Goal: Connect with others: Connect with others

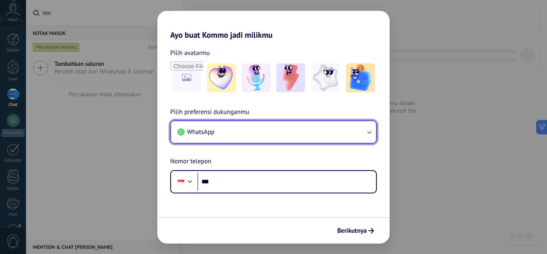
click at [234, 128] on button "WhatsApp" at bounding box center [273, 132] width 205 height 22
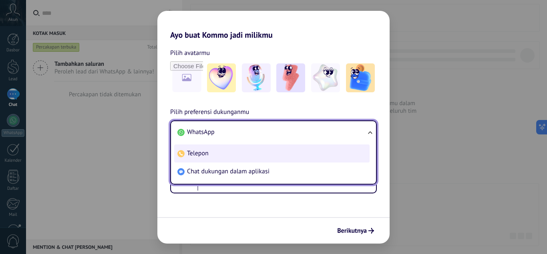
click at [230, 154] on li "Telepon" at bounding box center [271, 153] width 195 height 18
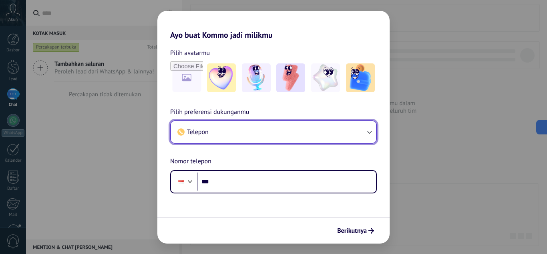
click at [230, 127] on button "Telepon" at bounding box center [273, 132] width 205 height 22
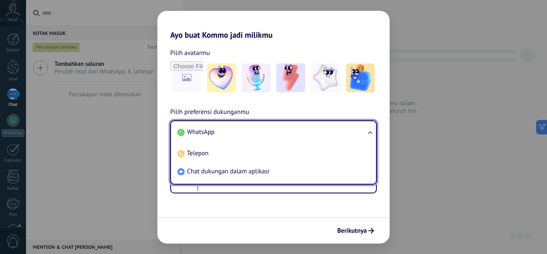
click at [227, 133] on li "WhatsApp" at bounding box center [271, 132] width 195 height 18
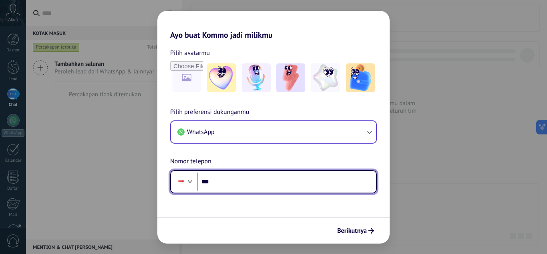
click at [236, 180] on input "***" at bounding box center [286, 181] width 179 height 18
type input "**********"
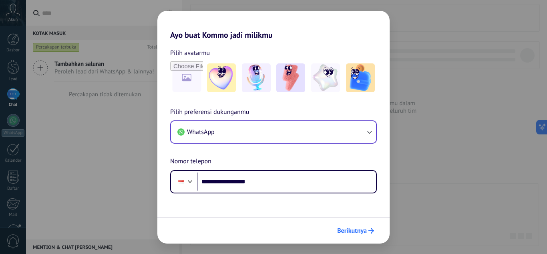
click at [362, 231] on span "Berikutnya" at bounding box center [352, 231] width 30 height 6
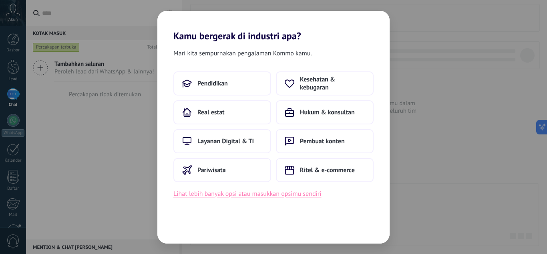
click at [284, 193] on button "Lihat lebih banyak opsi atau masukkan opsimu sendiri" at bounding box center [247, 193] width 148 height 10
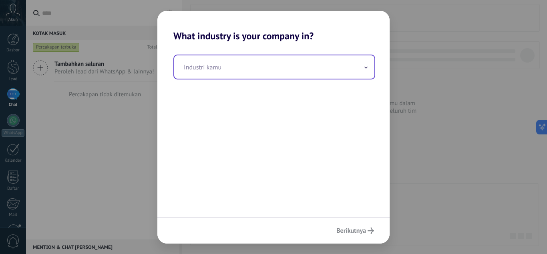
click at [220, 65] on input "text" at bounding box center [274, 66] width 200 height 23
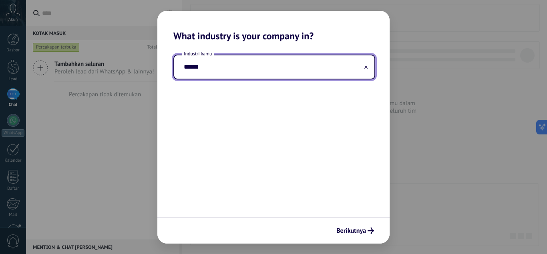
type input "*******"
drag, startPoint x: 217, startPoint y: 68, endPoint x: 164, endPoint y: 67, distance: 52.9
click at [164, 67] on div "Industri kamu *******" at bounding box center [273, 129] width 232 height 175
drag, startPoint x: 217, startPoint y: 66, endPoint x: 172, endPoint y: 63, distance: 44.6
click at [172, 63] on div "Industri kamu ****" at bounding box center [273, 129] width 232 height 175
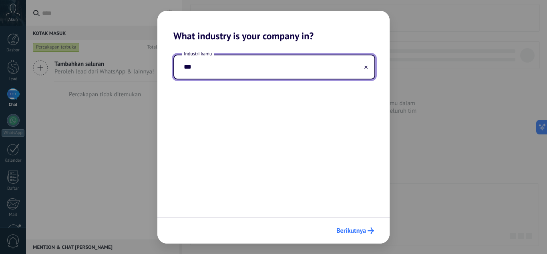
type input "***"
click at [360, 230] on span "Berikutnya" at bounding box center [351, 231] width 30 height 6
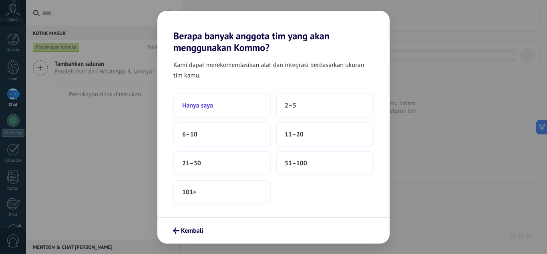
click at [246, 103] on button "Hanya saya" at bounding box center [222, 105] width 98 height 24
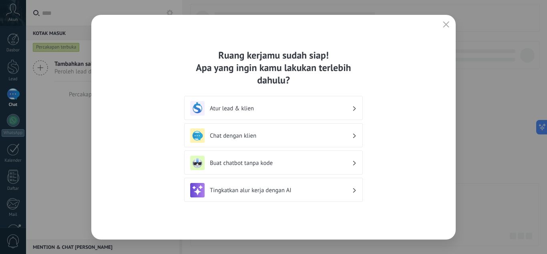
click at [261, 131] on div "Chat dengan klien" at bounding box center [273, 135] width 167 height 14
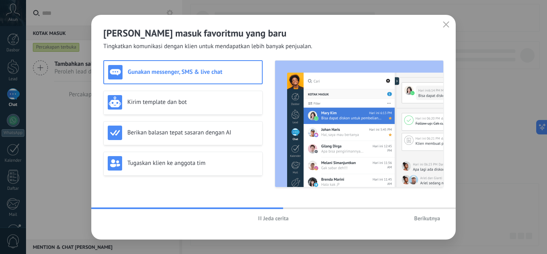
click at [175, 77] on div "Gunakan messenger, SMS & live chat" at bounding box center [183, 72] width 150 height 14
click at [197, 101] on h3 "Kirim template dan bot" at bounding box center [192, 102] width 131 height 8
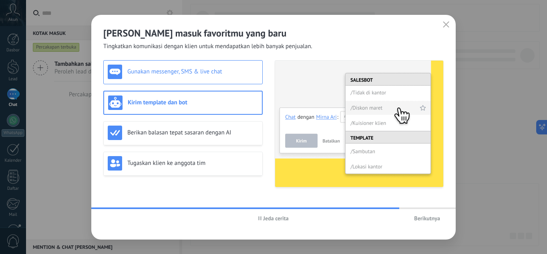
click at [208, 76] on div "Gunakan messenger, SMS & live chat" at bounding box center [183, 71] width 151 height 14
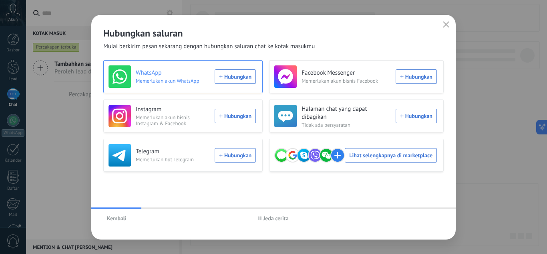
click at [243, 77] on div "WhatsApp Memerlukan akun WhatsApp Hubungkan" at bounding box center [182, 76] width 147 height 22
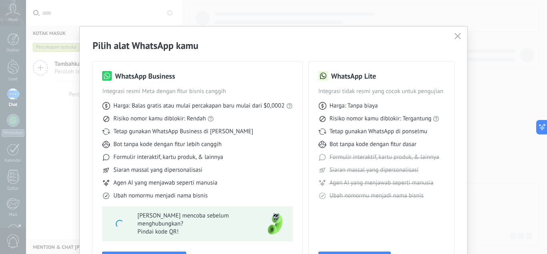
scroll to position [61, 0]
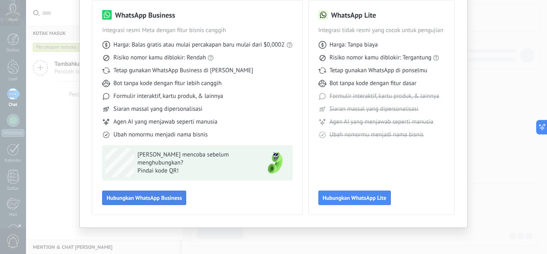
click at [137, 199] on span "Hubungkan WhatsApp Business" at bounding box center [144, 198] width 75 height 6
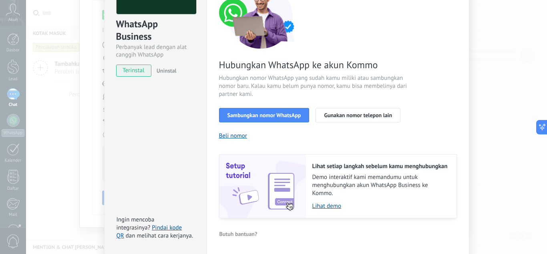
scroll to position [110, 0]
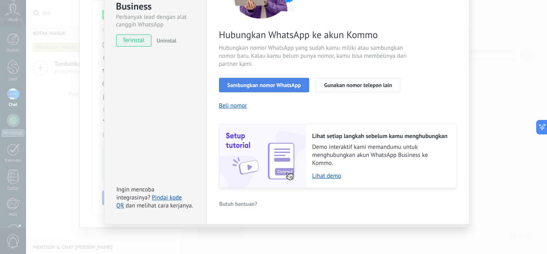
click at [273, 87] on span "Sambungkan nomor WhatsApp" at bounding box center [265, 85] width 74 height 6
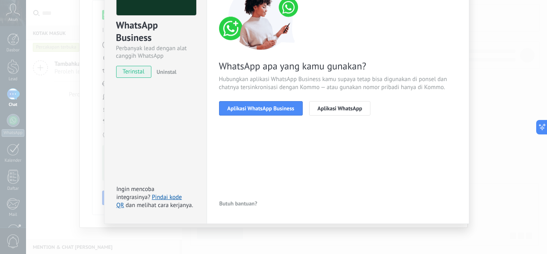
scroll to position [79, 0]
click at [270, 109] on span "Aplikasi WhatsApp Business" at bounding box center [261, 108] width 67 height 6
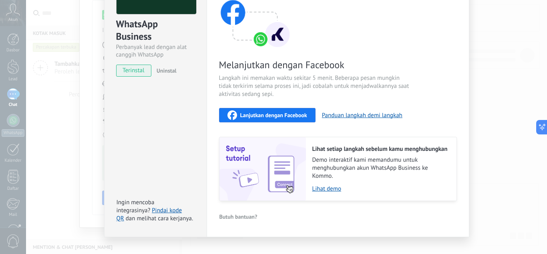
scroll to position [93, 0]
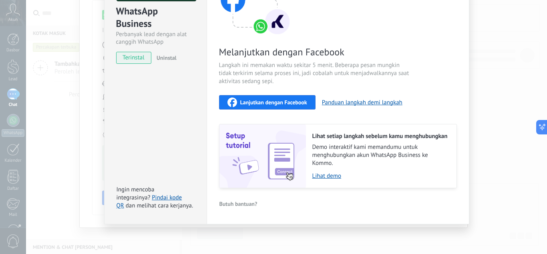
click at [268, 100] on span "Lanjutkan dengan Facebook" at bounding box center [273, 102] width 67 height 6
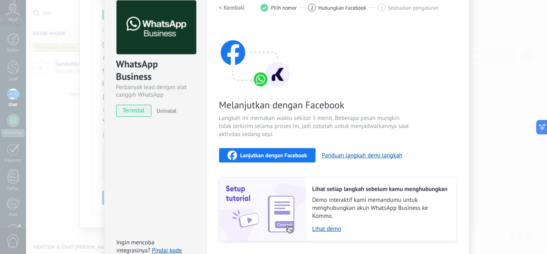
scroll to position [0, 0]
